Goal: Find specific page/section: Find specific page/section

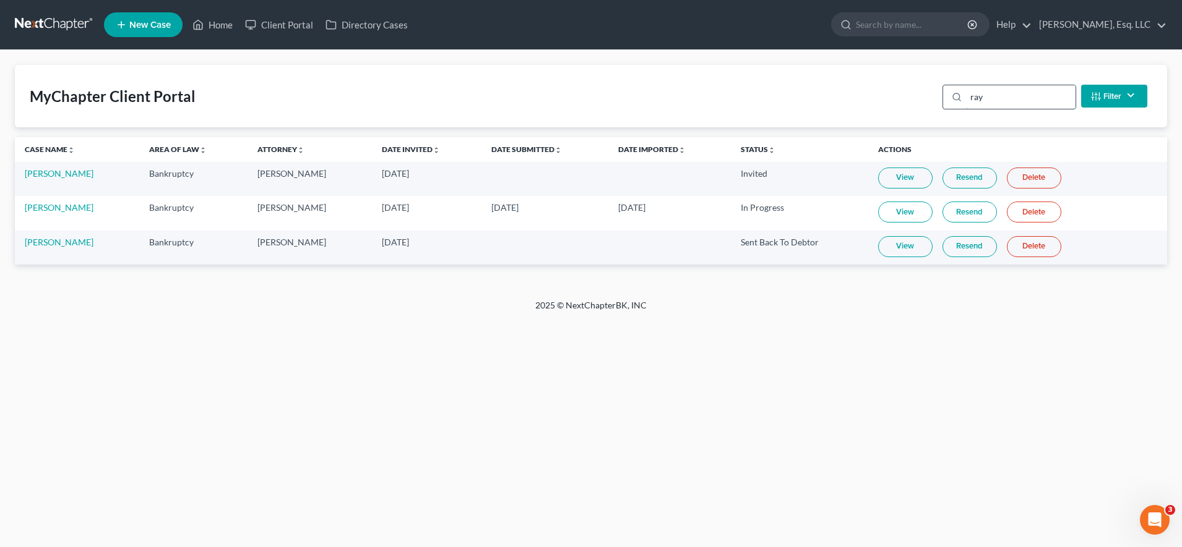
click at [987, 93] on input "ray" at bounding box center [1020, 97] width 109 height 24
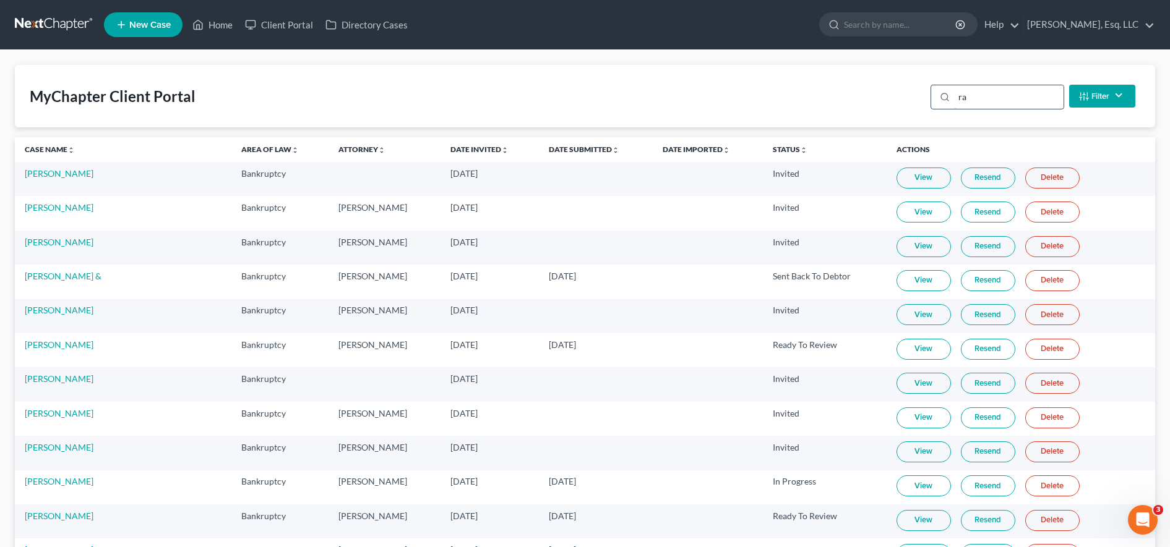
type input "r"
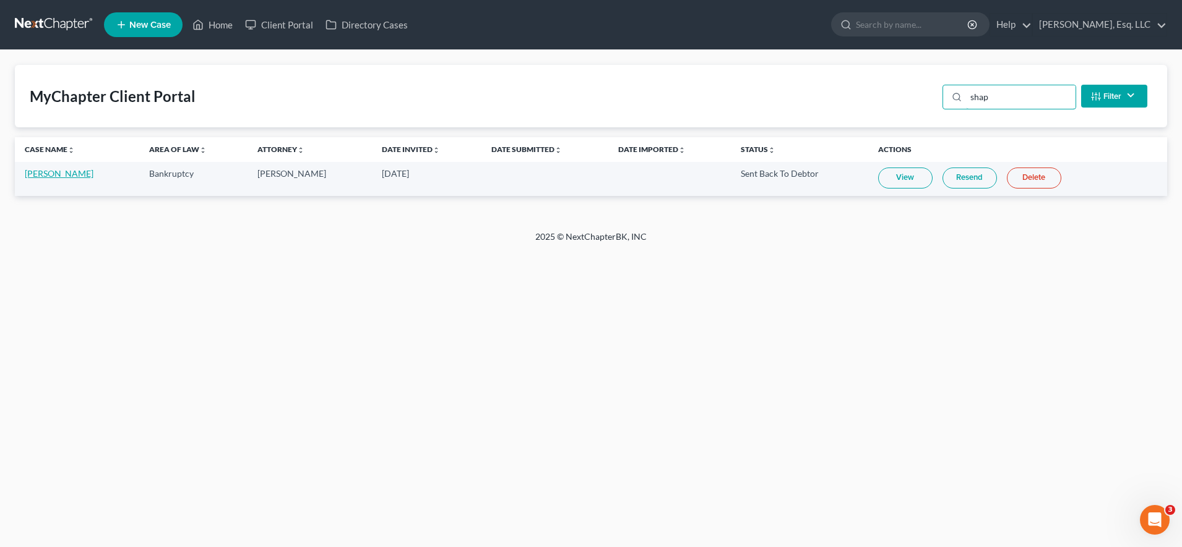
type input "shap"
click at [69, 173] on link "[PERSON_NAME]" at bounding box center [59, 173] width 69 height 11
select select "6"
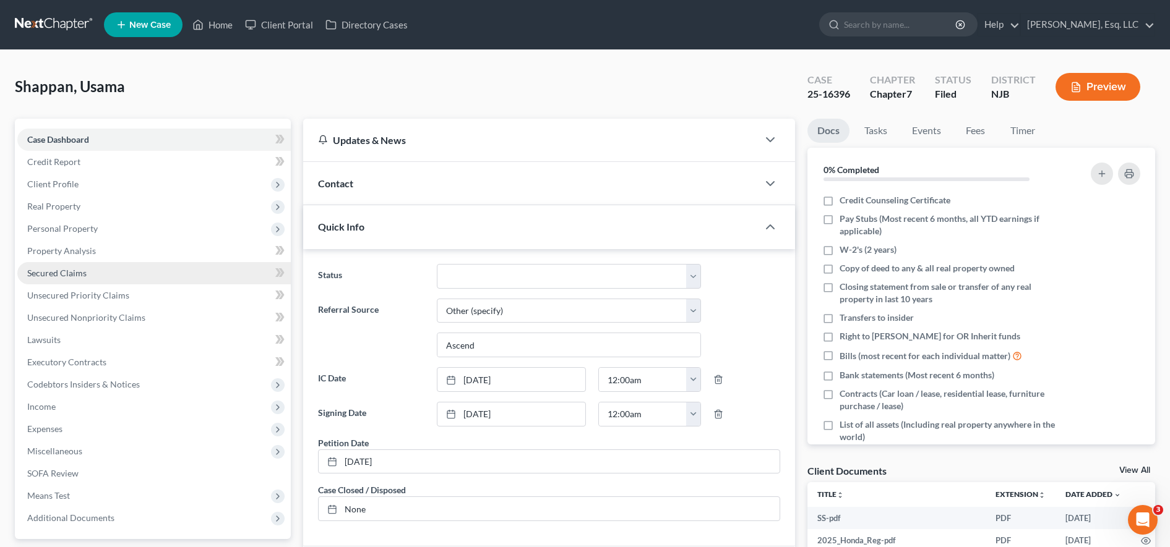
scroll to position [249, 0]
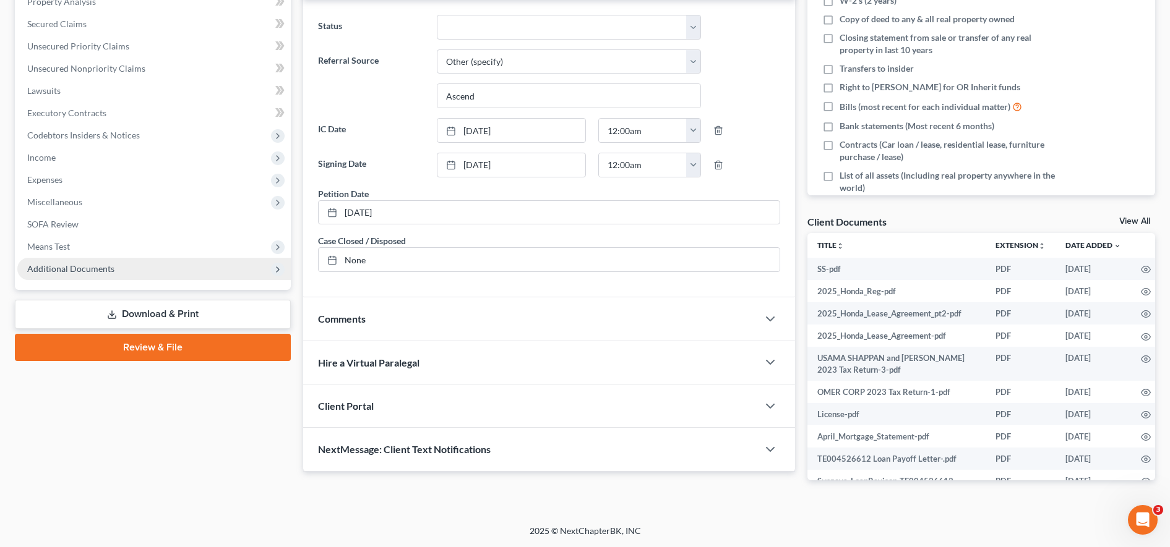
click at [95, 268] on span "Additional Documents" at bounding box center [70, 269] width 87 height 11
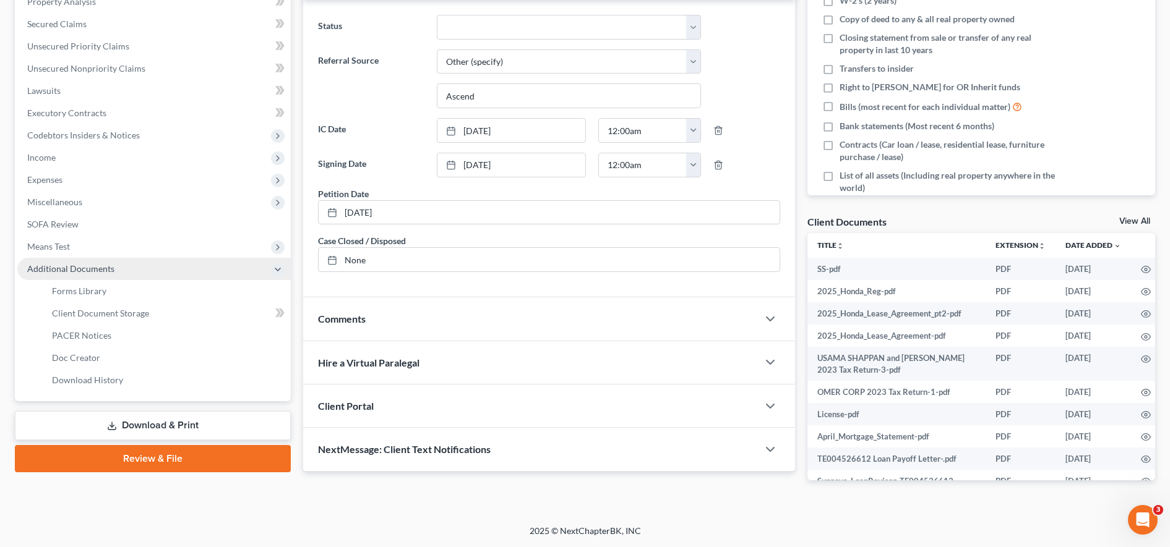
click at [95, 267] on span "Additional Documents" at bounding box center [70, 269] width 87 height 11
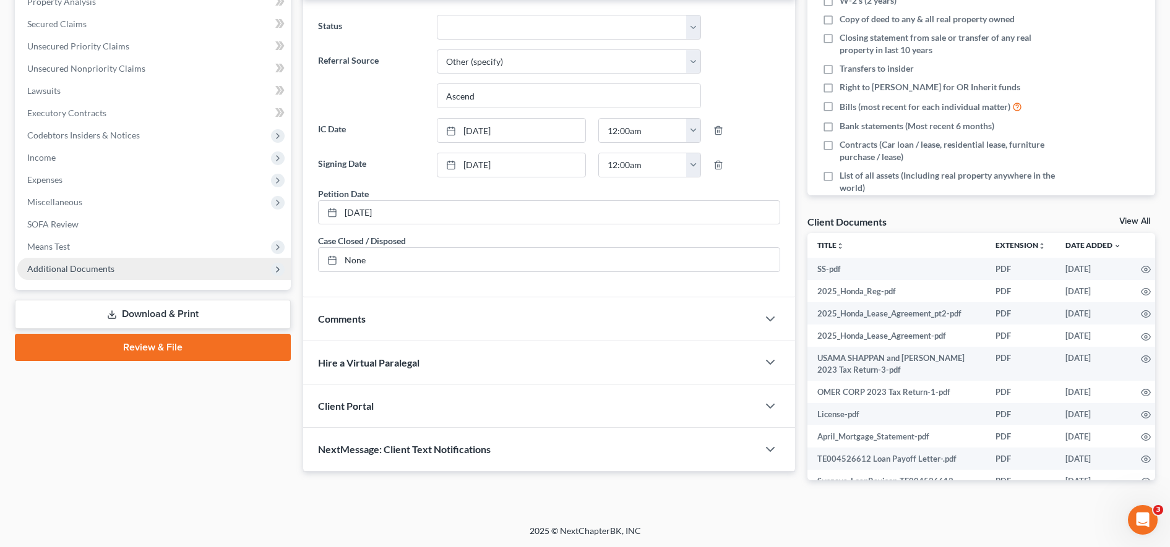
click at [96, 266] on span "Additional Documents" at bounding box center [70, 269] width 87 height 11
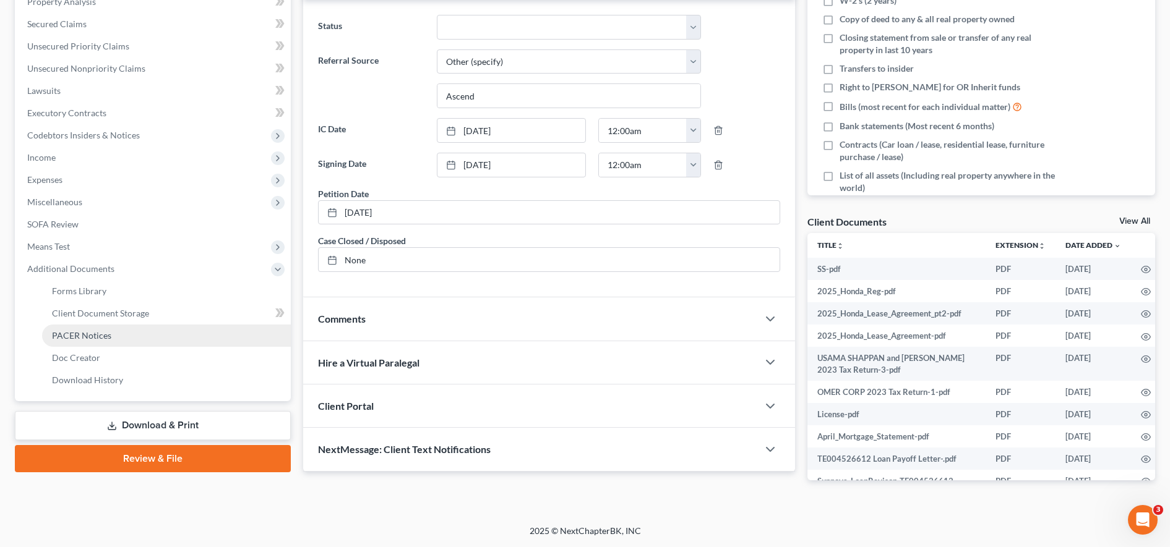
click at [95, 329] on link "PACER Notices" at bounding box center [166, 336] width 249 height 22
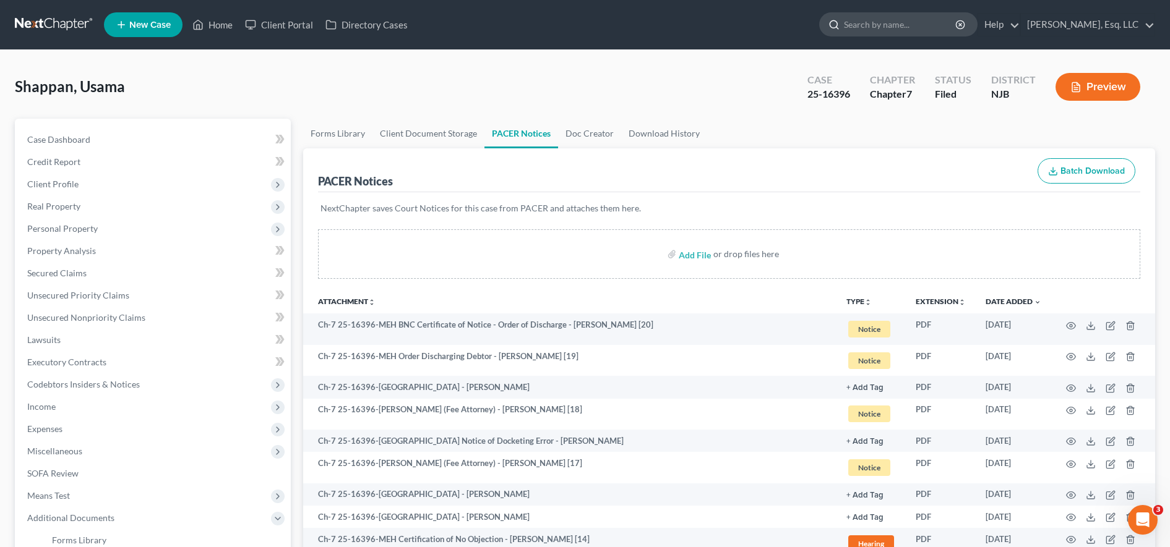
click at [874, 26] on input "search" at bounding box center [900, 24] width 113 height 23
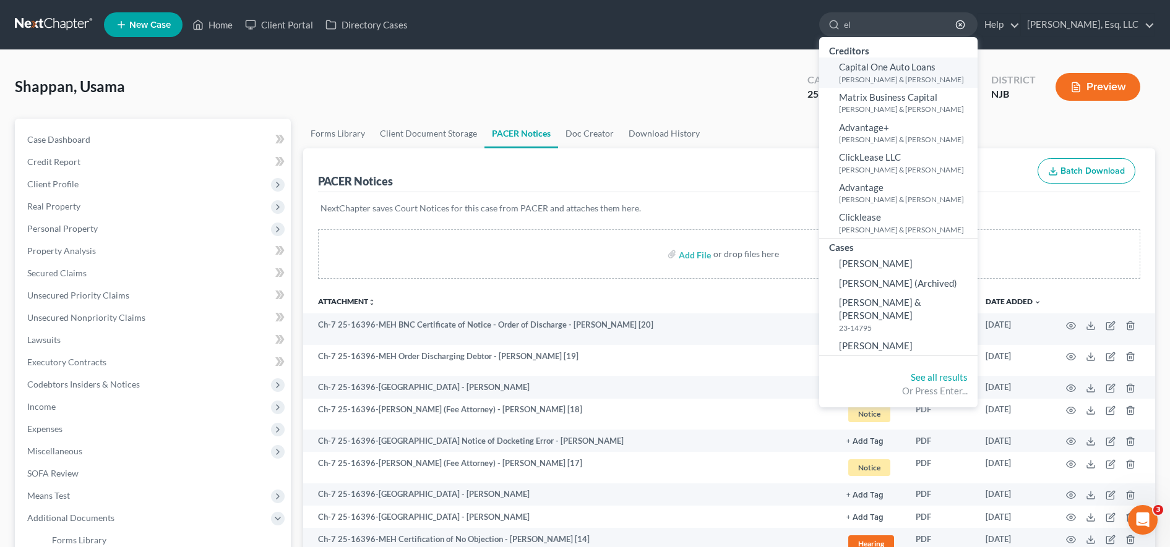
type input "e"
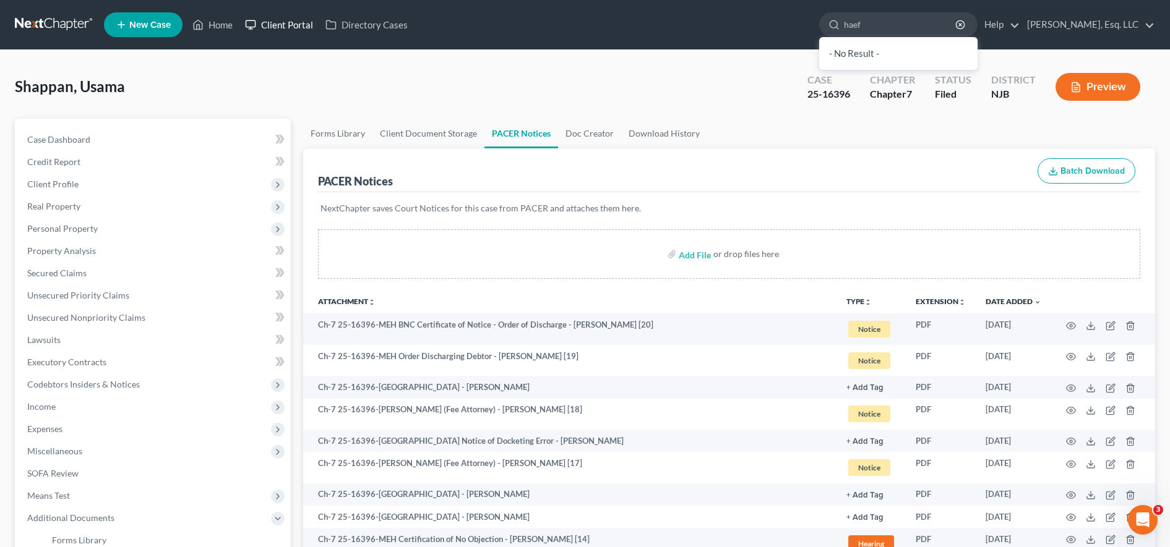
type input "haef"
click at [274, 15] on link "Client Portal" at bounding box center [279, 25] width 80 height 22
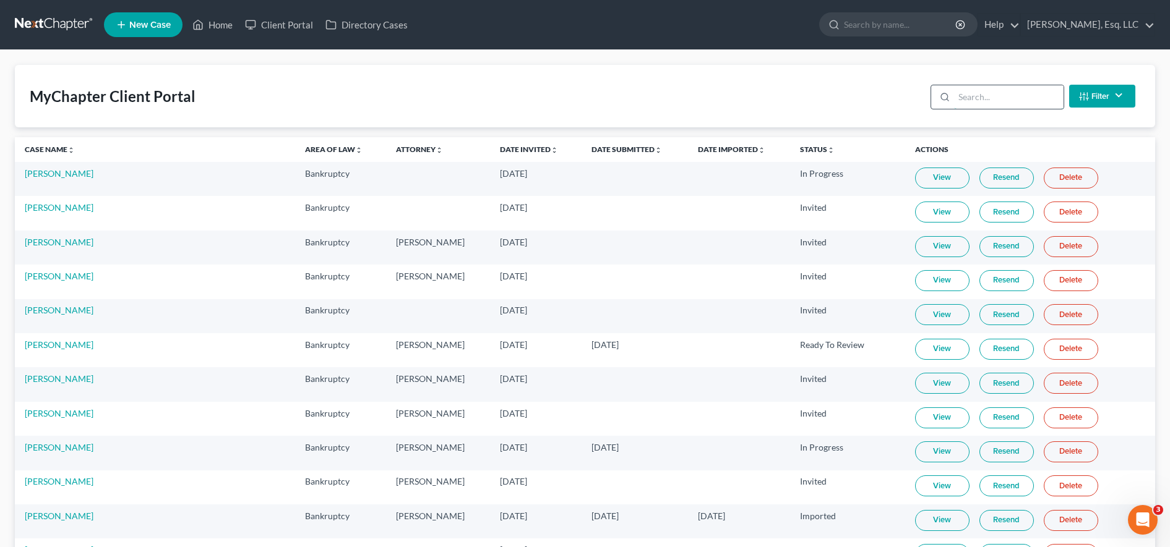
click at [982, 100] on input "search" at bounding box center [1008, 97] width 109 height 24
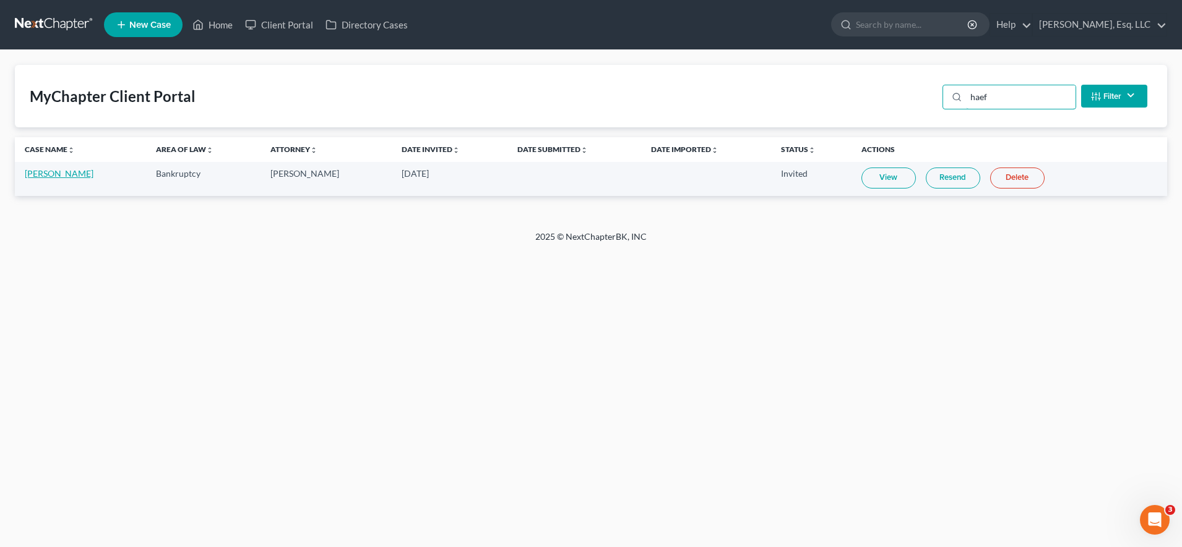
type input "haef"
click at [82, 170] on link "[PERSON_NAME]" at bounding box center [59, 173] width 69 height 11
select select "0"
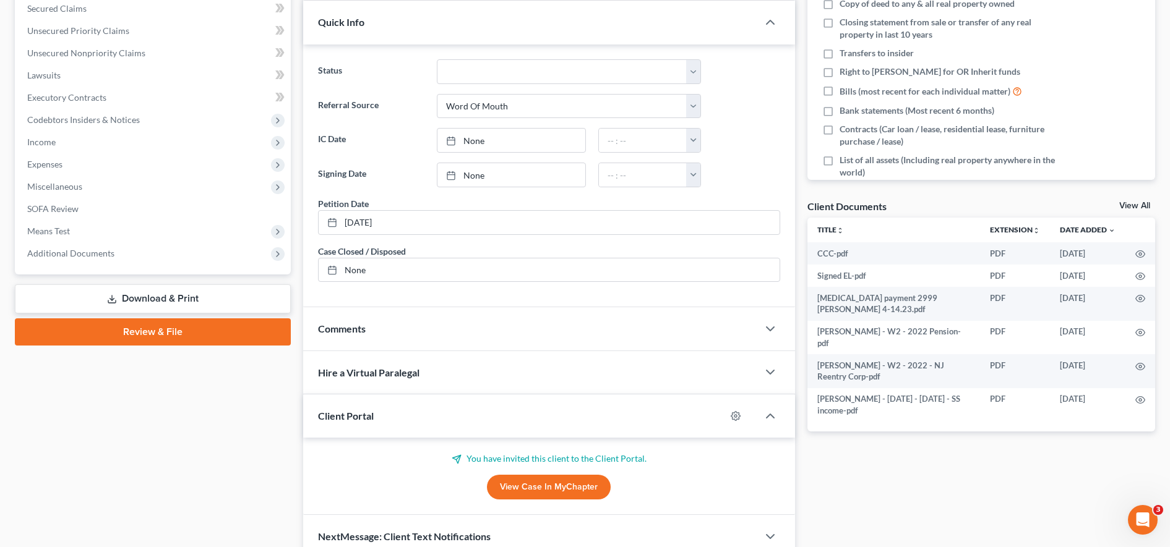
scroll to position [268, 0]
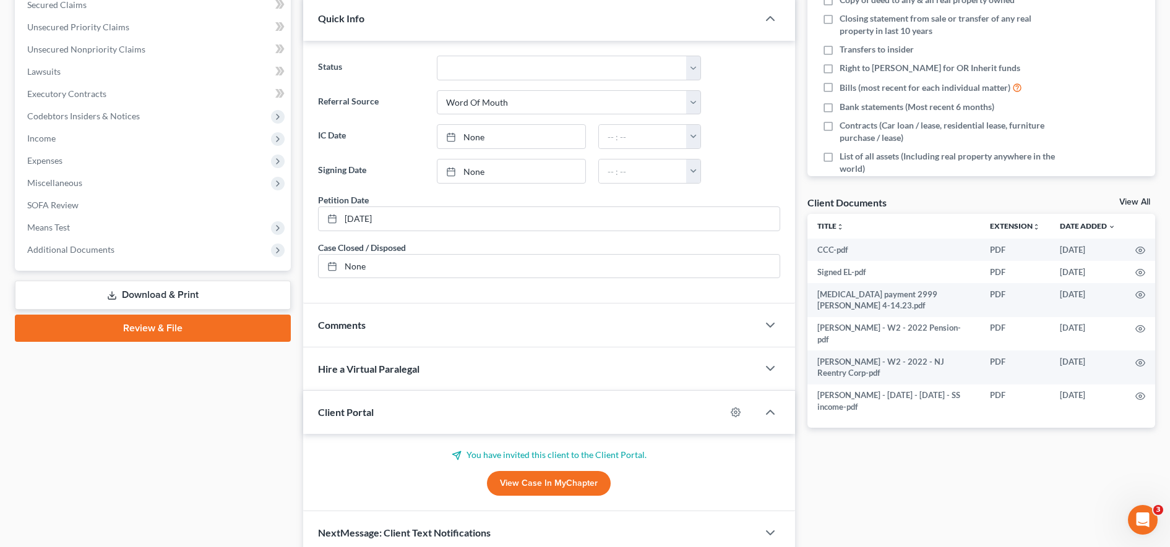
click at [163, 255] on span "Additional Documents" at bounding box center [153, 250] width 273 height 22
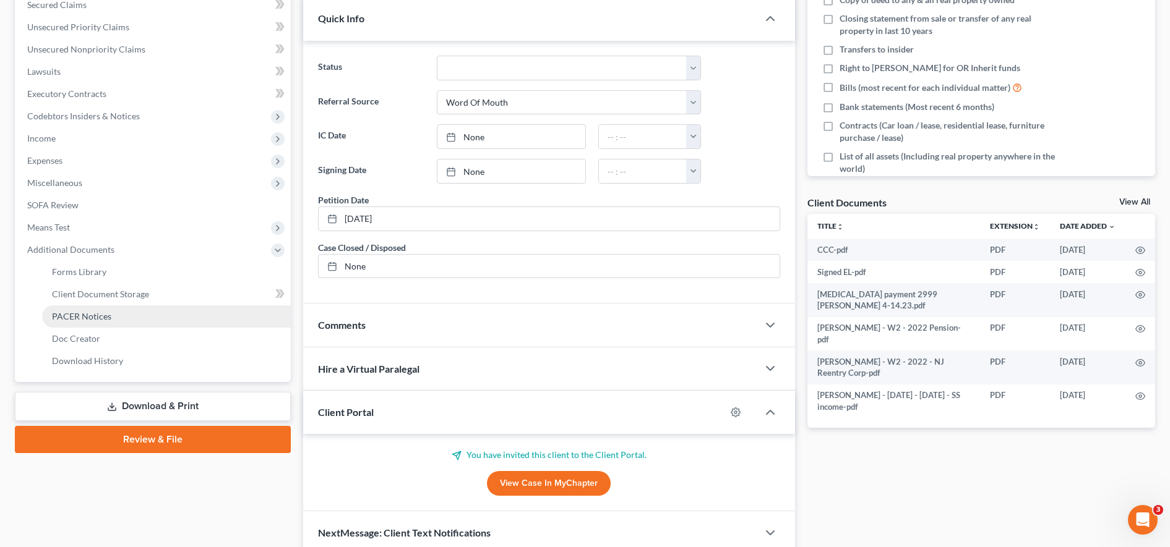
click at [149, 319] on link "PACER Notices" at bounding box center [166, 317] width 249 height 22
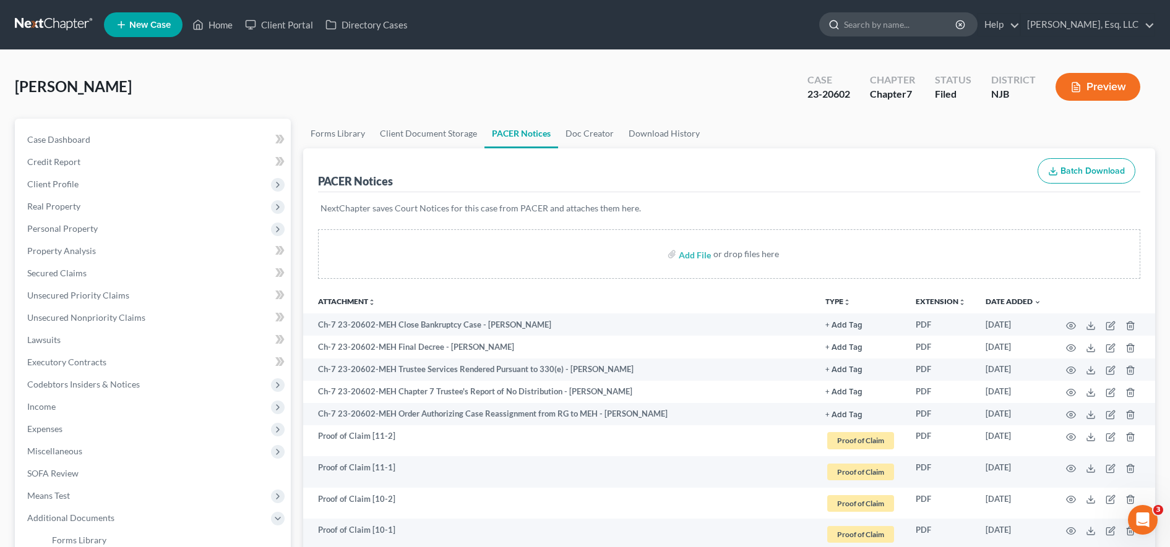
click at [916, 32] on input "search" at bounding box center [900, 24] width 113 height 23
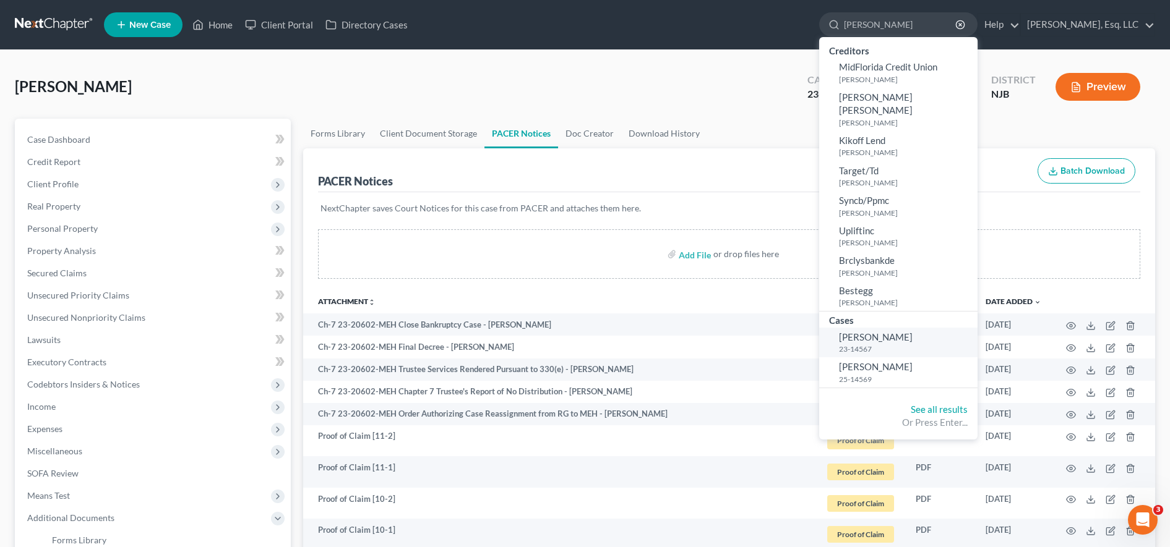
type input "[PERSON_NAME]"
click at [885, 374] on small "25-14569" at bounding box center [906, 379] width 135 height 11
select select "3"
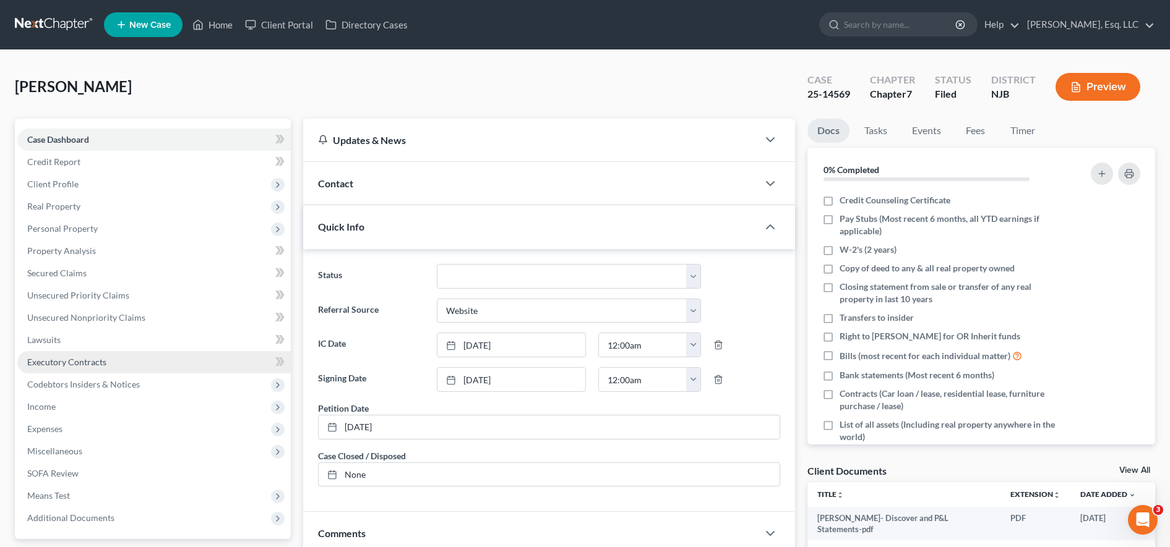
scroll to position [263, 0]
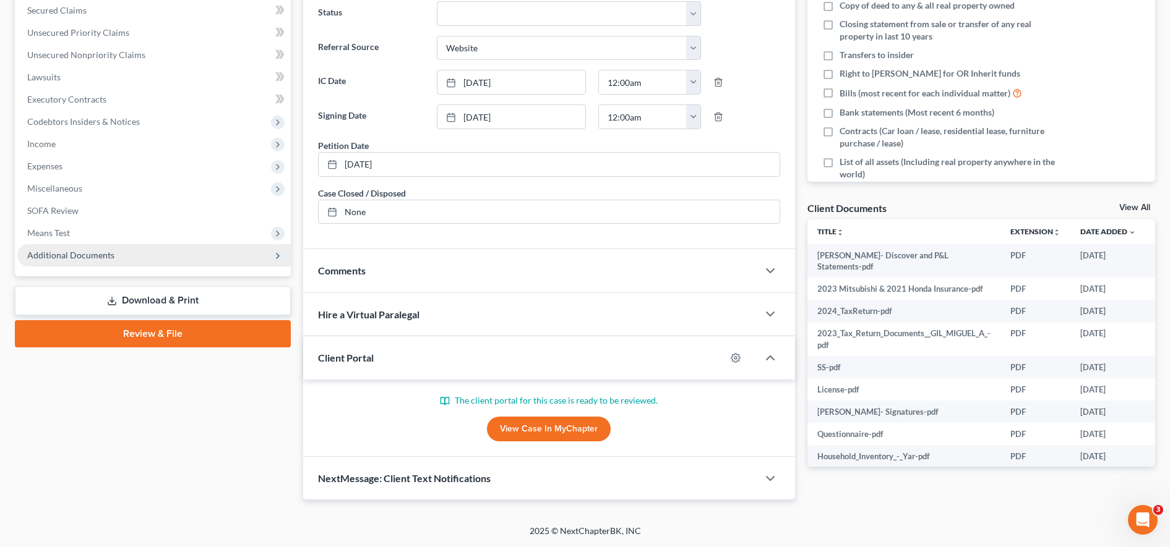
click at [194, 256] on span "Additional Documents" at bounding box center [153, 255] width 273 height 22
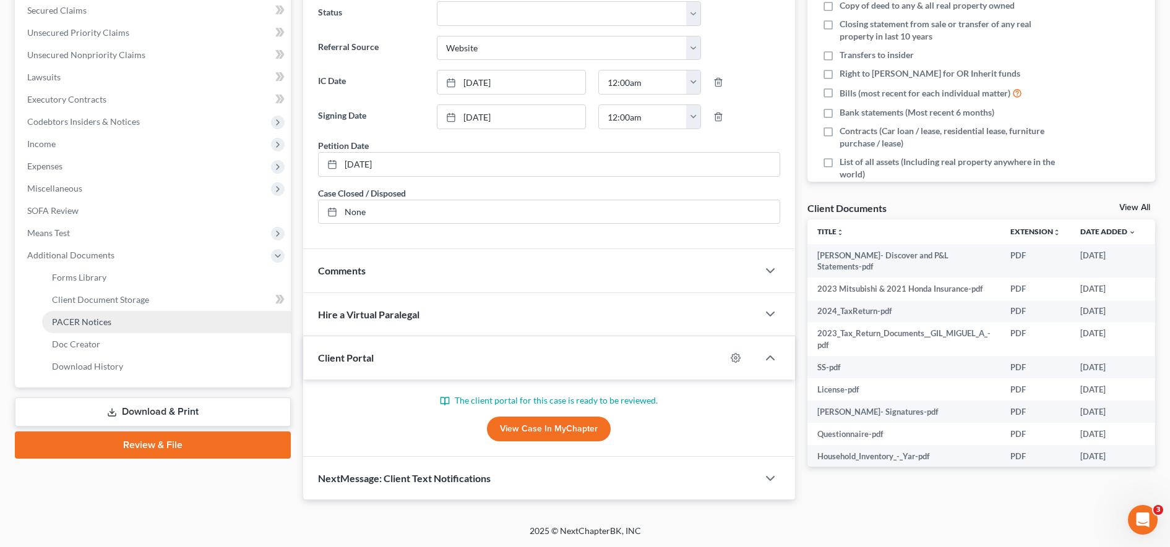
click at [148, 321] on link "PACER Notices" at bounding box center [166, 322] width 249 height 22
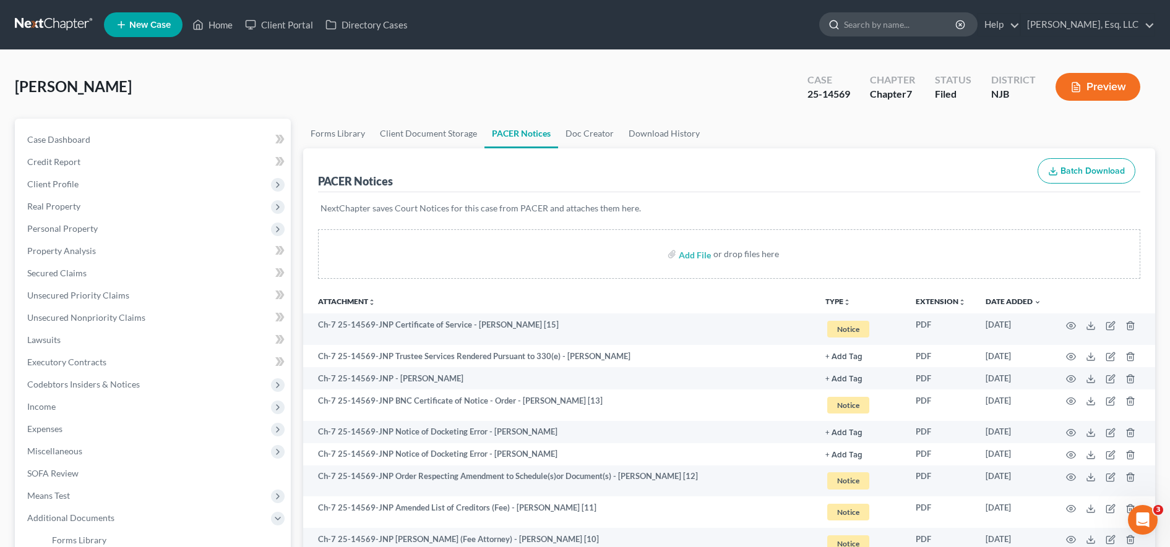
click at [878, 19] on input "search" at bounding box center [900, 24] width 113 height 23
type input "f"
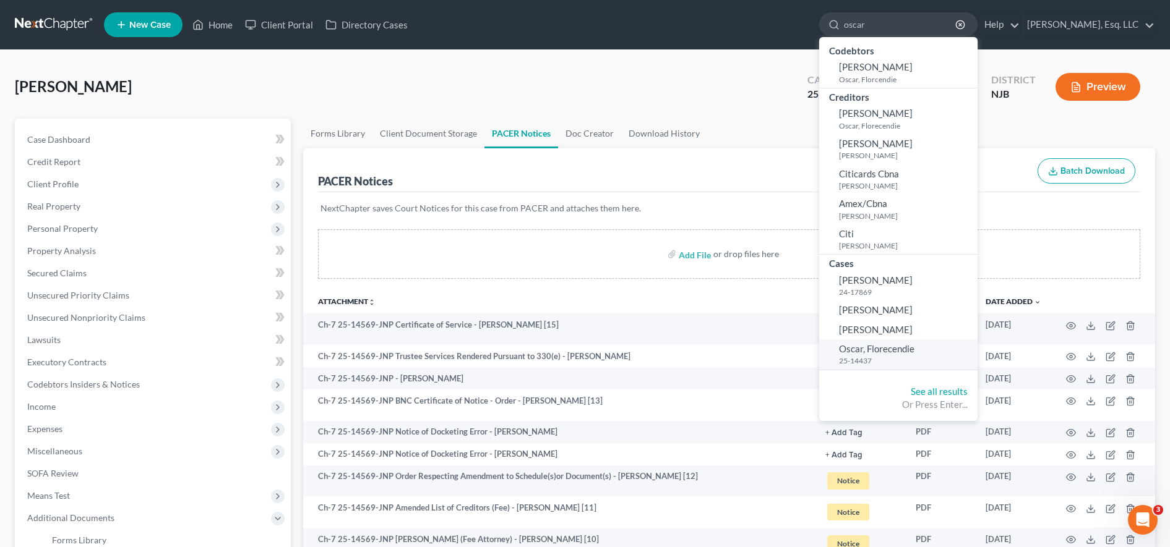
type input "oscar"
click at [892, 352] on span "Oscar, Florecendie" at bounding box center [876, 348] width 75 height 11
select select "1"
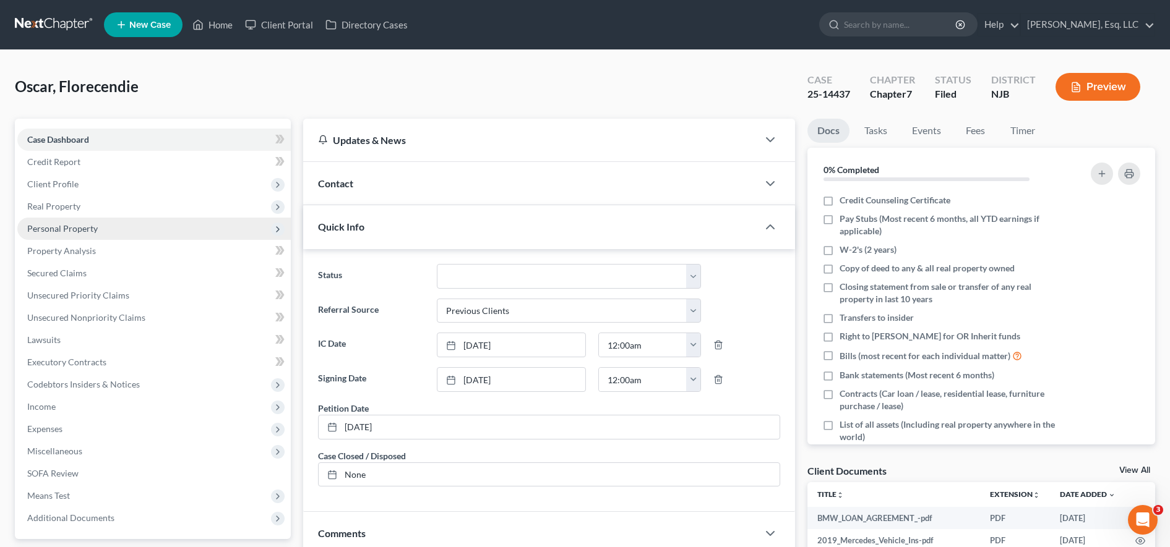
scroll to position [206, 0]
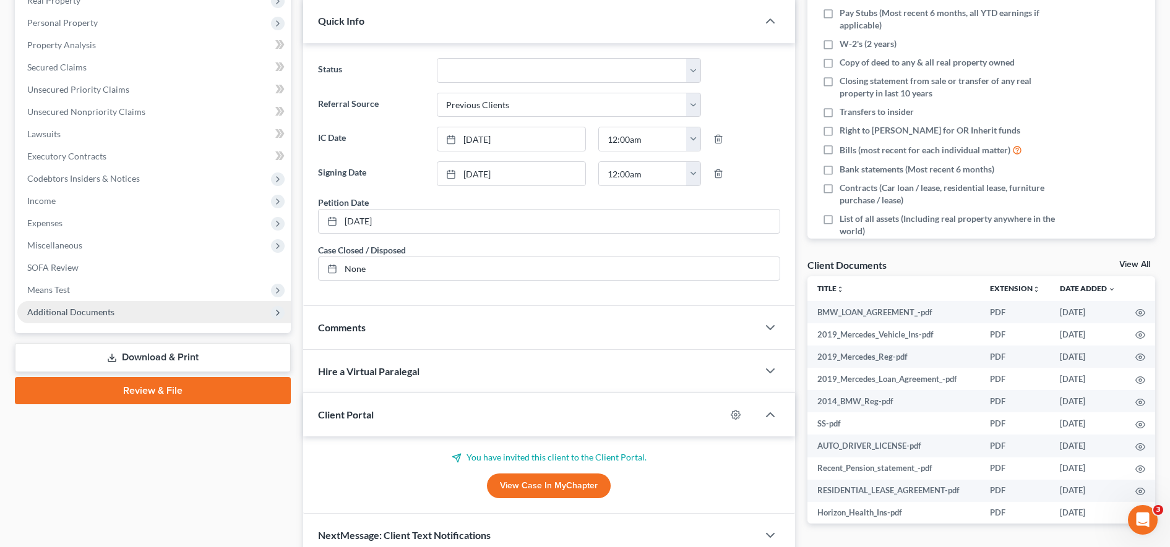
click at [96, 322] on span "Additional Documents" at bounding box center [153, 312] width 273 height 22
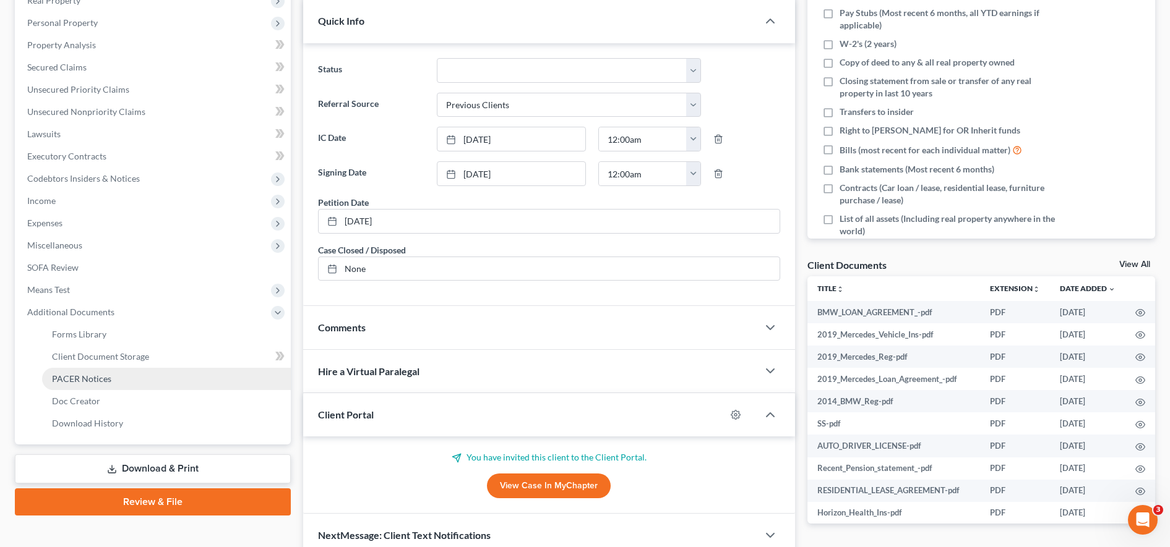
click at [132, 378] on link "PACER Notices" at bounding box center [166, 379] width 249 height 22
